Goal: Ask a question

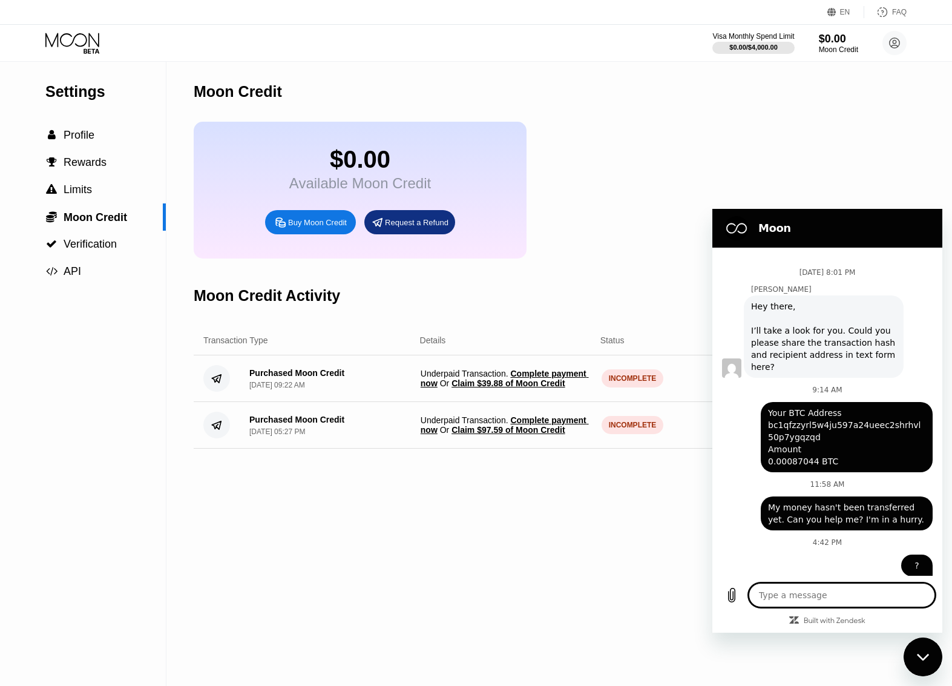
scroll to position [424, 0]
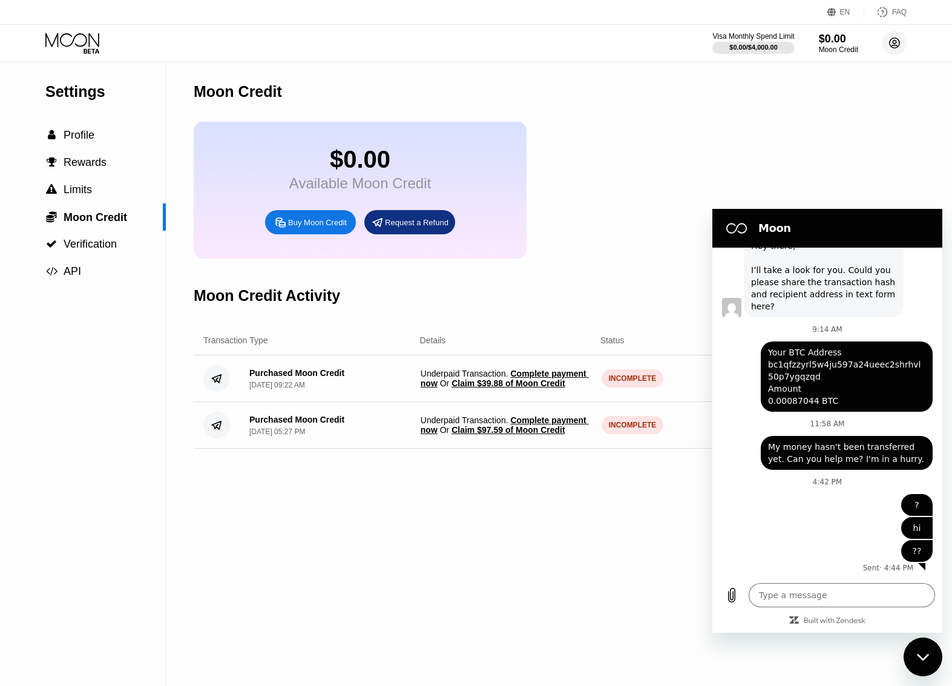
click at [894, 42] on circle at bounding box center [894, 43] width 24 height 24
type textarea "x"
click at [806, 597] on textarea at bounding box center [842, 595] width 186 height 24
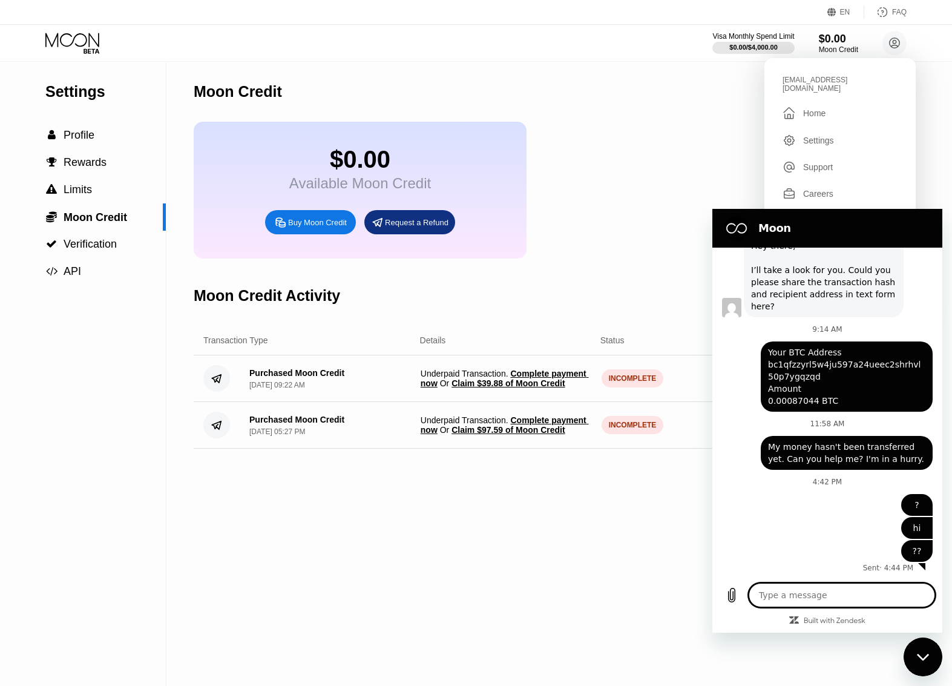
click at [806, 597] on textarea at bounding box center [842, 595] width 186 height 24
paste textarea "I sent money twice but it did not arrive in my account. Could you please solve …"
type textarea "I sent money twice but it did not arrive in my account. Could you please solve …"
type textarea "x"
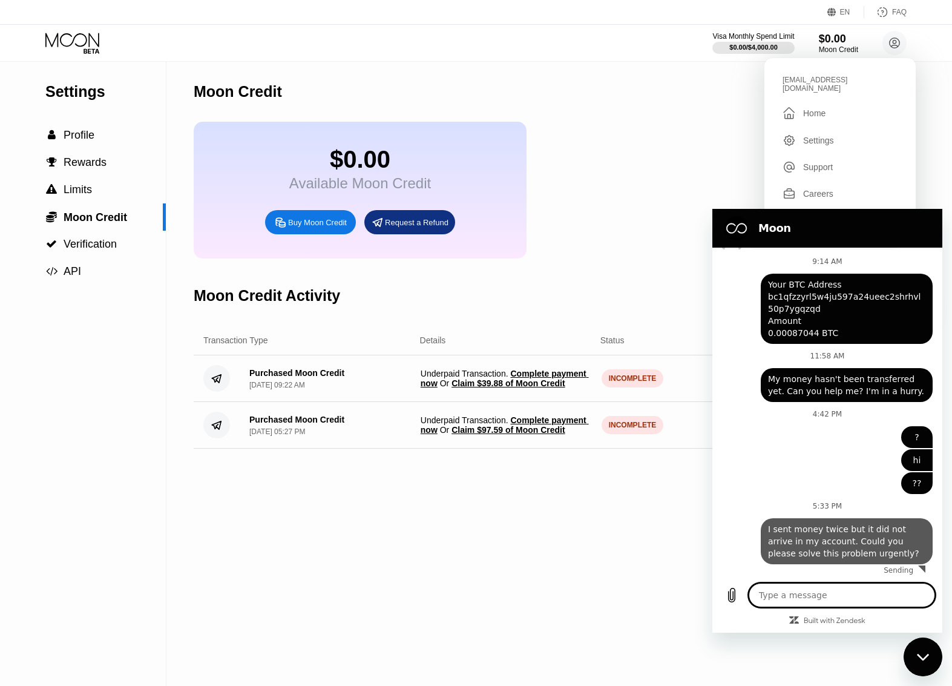
type textarea "x"
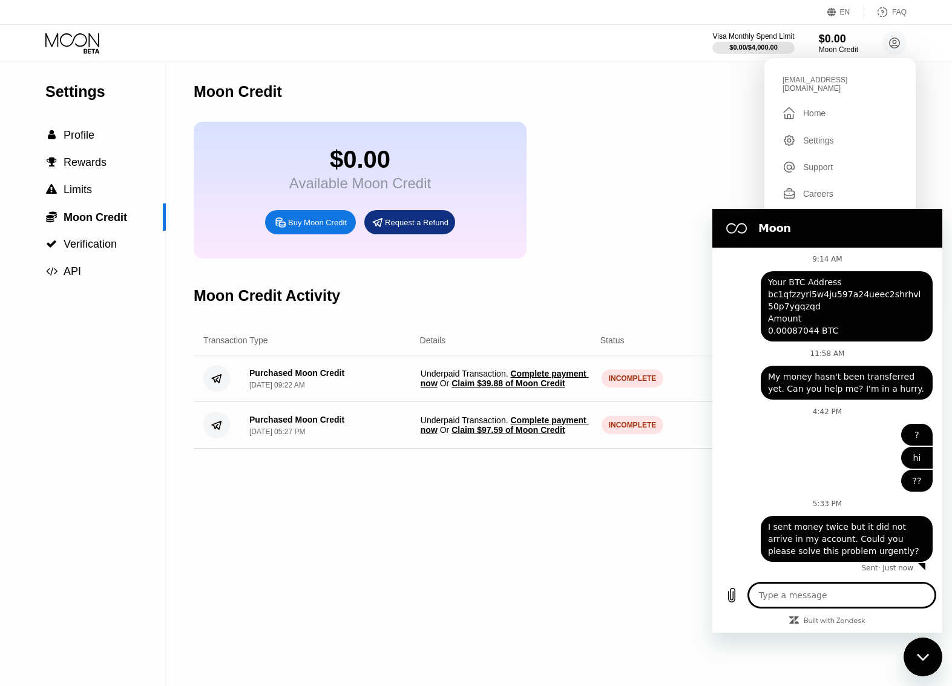
click at [845, 589] on textarea at bounding box center [842, 595] width 186 height 24
type textarea "5"
type textarea "x"
type textarea "50"
type textarea "x"
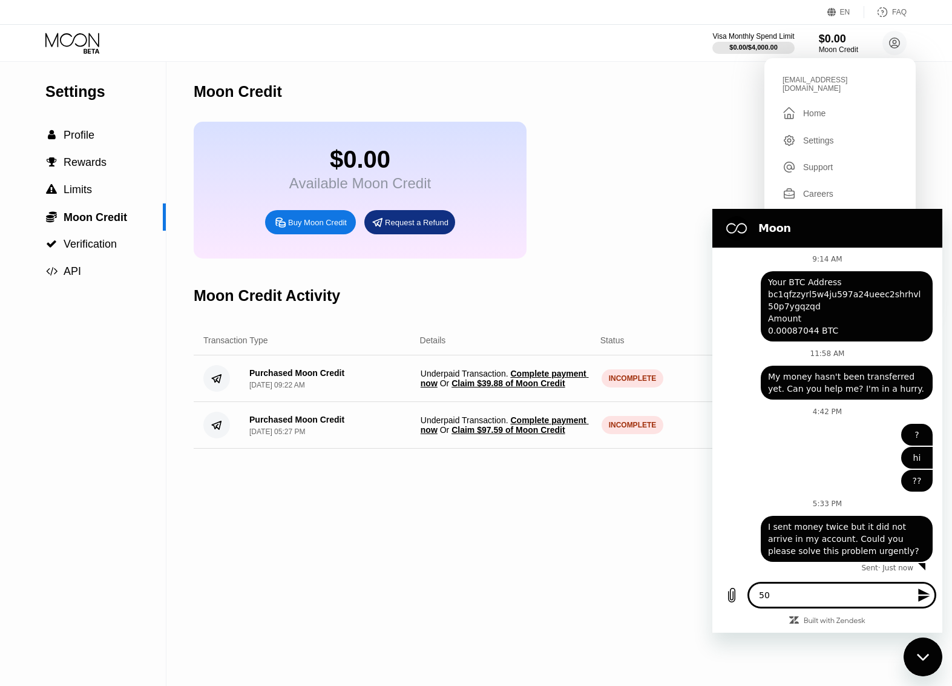
type textarea "50$"
type textarea "x"
type textarea "50$"
type textarea "x"
type textarea "50$ a"
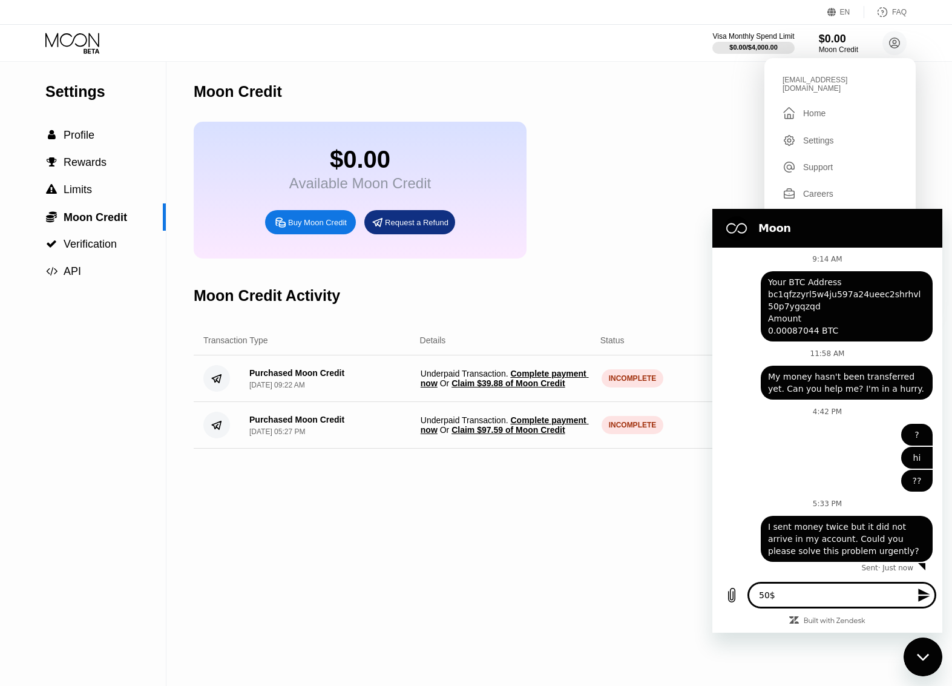
type textarea "x"
type textarea "50$ an"
type textarea "x"
type textarea "50$ and"
type textarea "x"
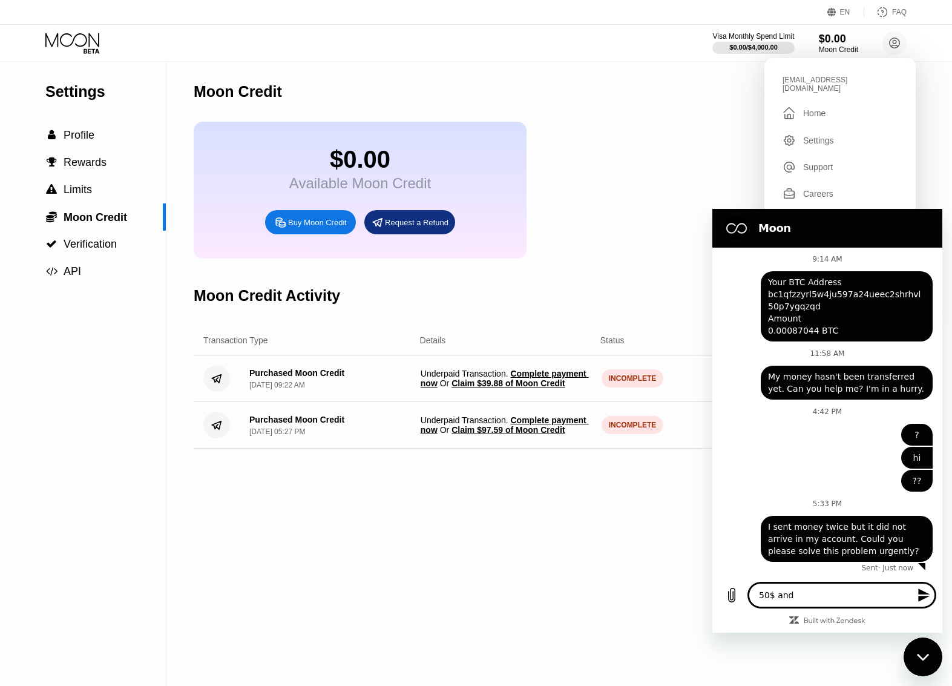
type textarea "50$ and"
type textarea "x"
type textarea "50$ and 1"
type textarea "x"
type textarea "50$ and 10"
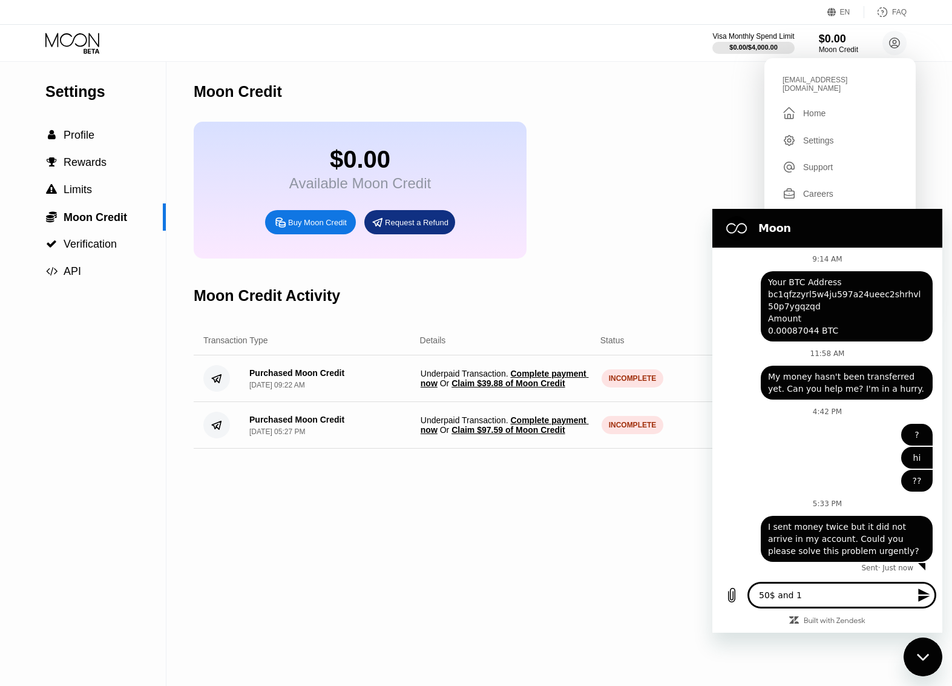
type textarea "x"
type textarea "50$ and 100"
type textarea "x"
type textarea "50$ and 100$"
type textarea "x"
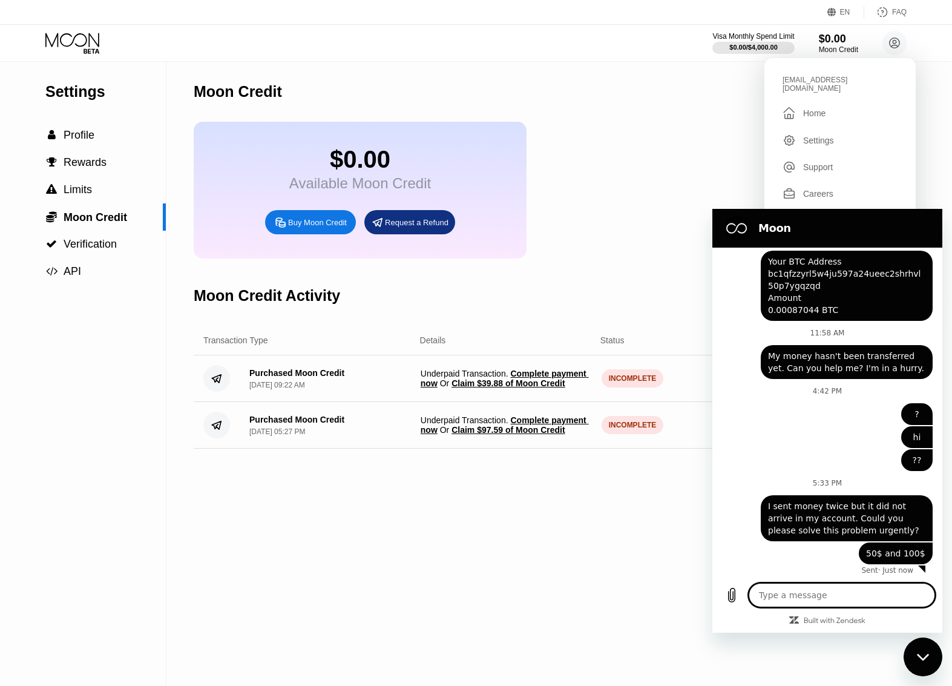
scroll to position [517, 0]
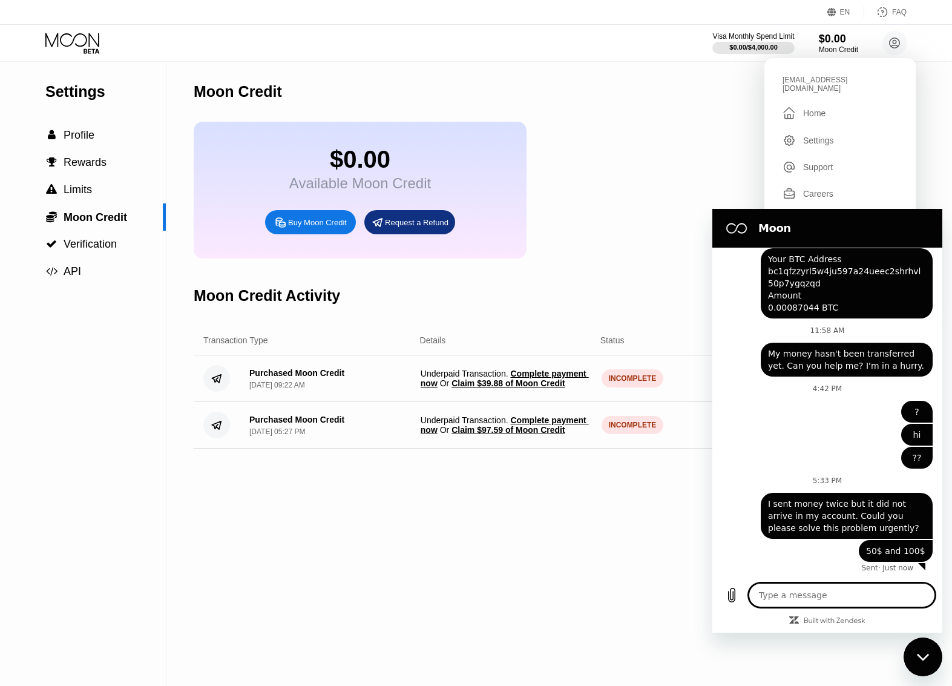
click at [596, 90] on div "Moon Credit" at bounding box center [510, 92] width 632 height 60
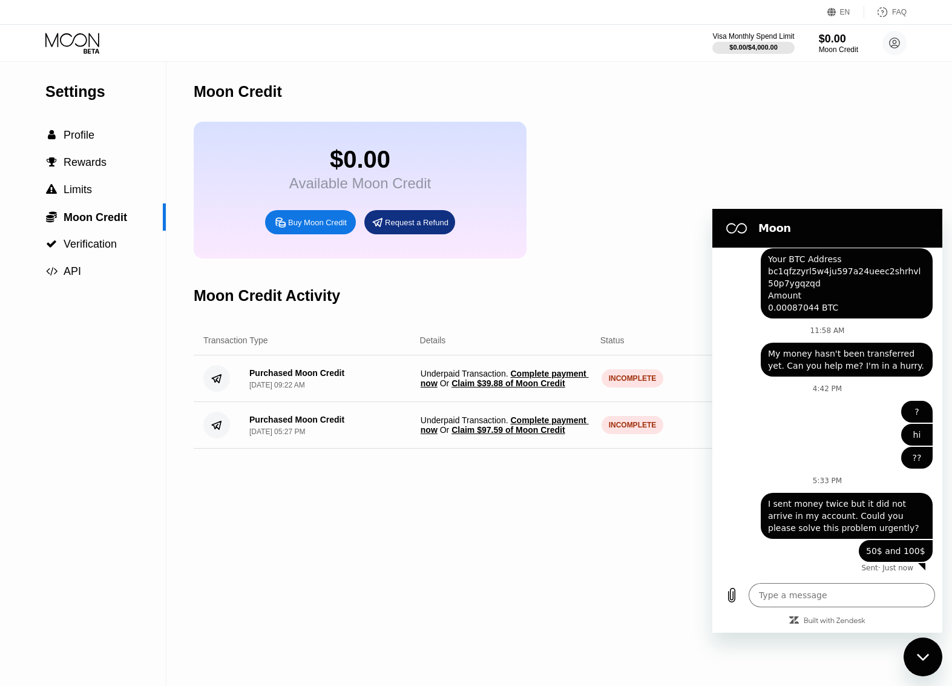
click at [596, 90] on div "Moon Credit" at bounding box center [510, 92] width 632 height 60
type textarea "x"
